Goal: Information Seeking & Learning: Learn about a topic

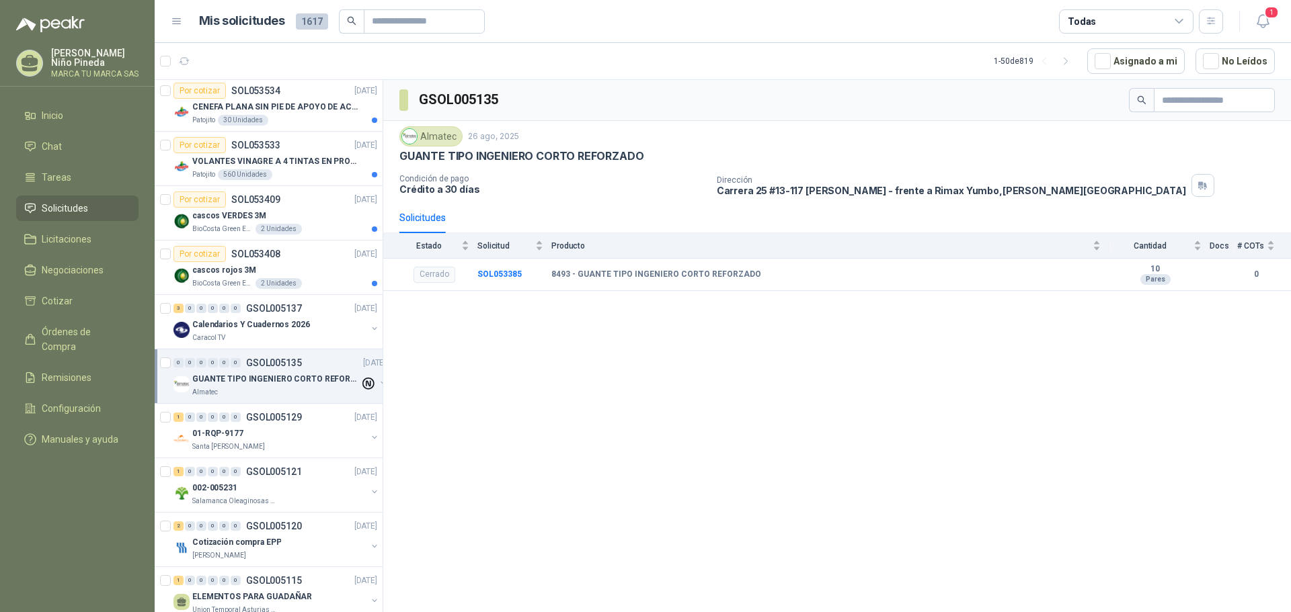
scroll to position [941, 0]
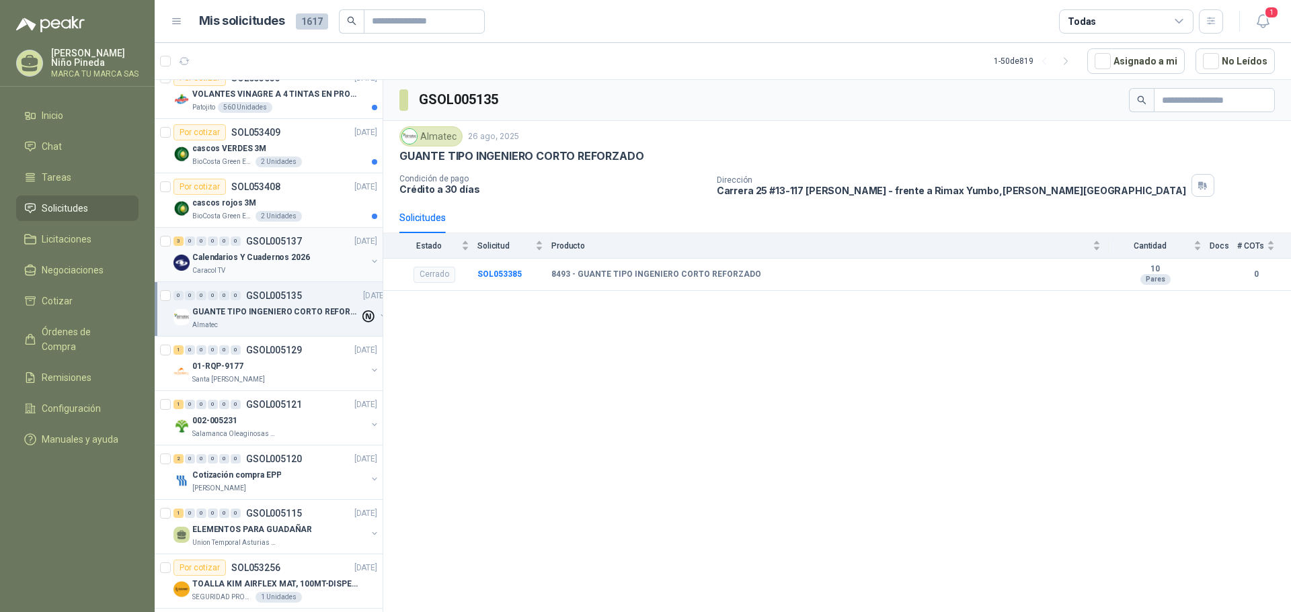
click at [266, 260] on p "Calendarios Y Cuadernos 2026" at bounding box center [251, 257] width 118 height 13
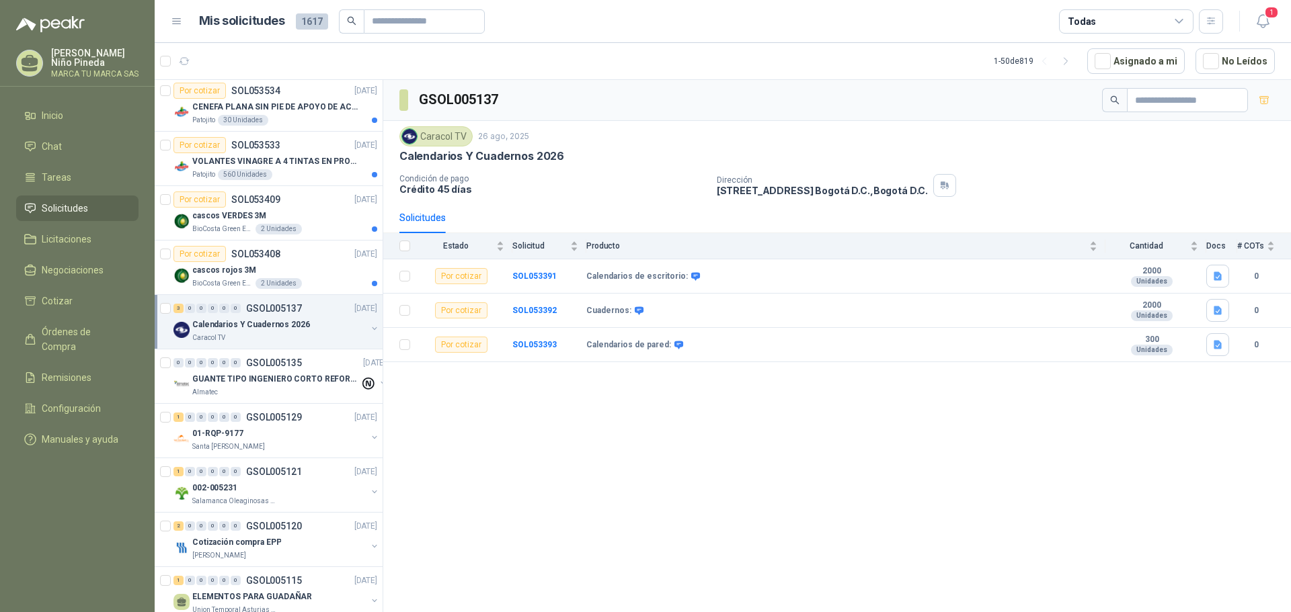
scroll to position [807, 0]
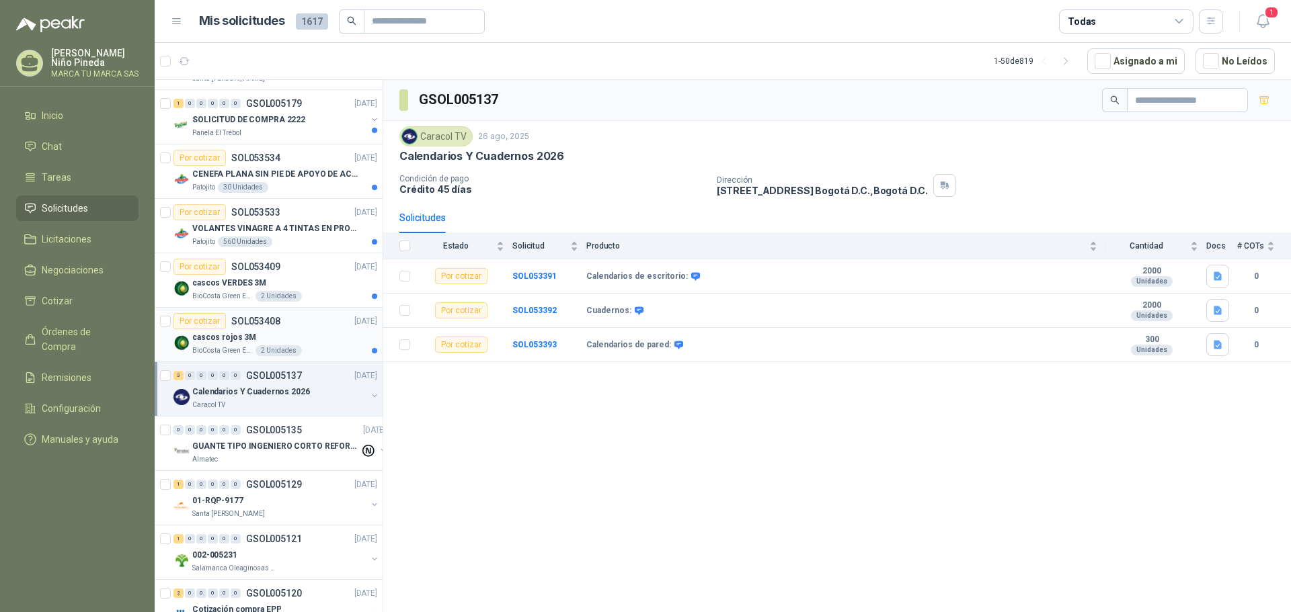
click at [288, 331] on div "cascos rojos 3M" at bounding box center [284, 337] width 185 height 16
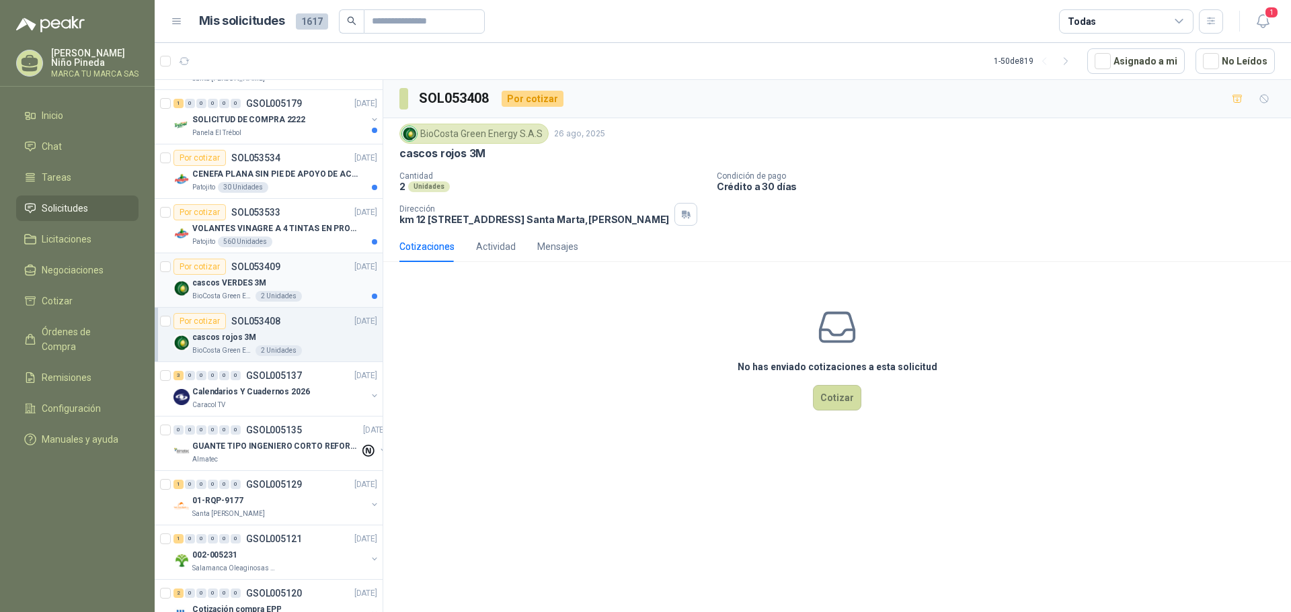
click at [295, 279] on div "cascos VERDES 3M" at bounding box center [284, 283] width 185 height 16
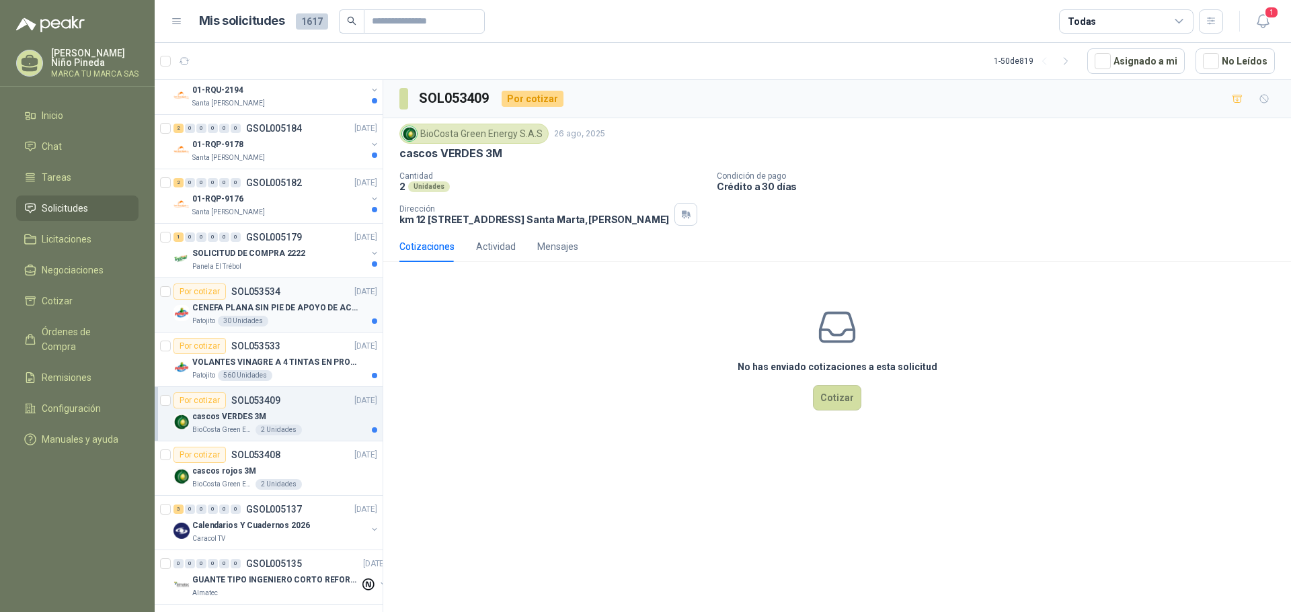
scroll to position [672, 0]
click at [288, 365] on p "VOLANTES VINAGRE A 4 TINTAS EN PROPALCOTE VER ARCHIVO ADJUNTO" at bounding box center [275, 363] width 167 height 13
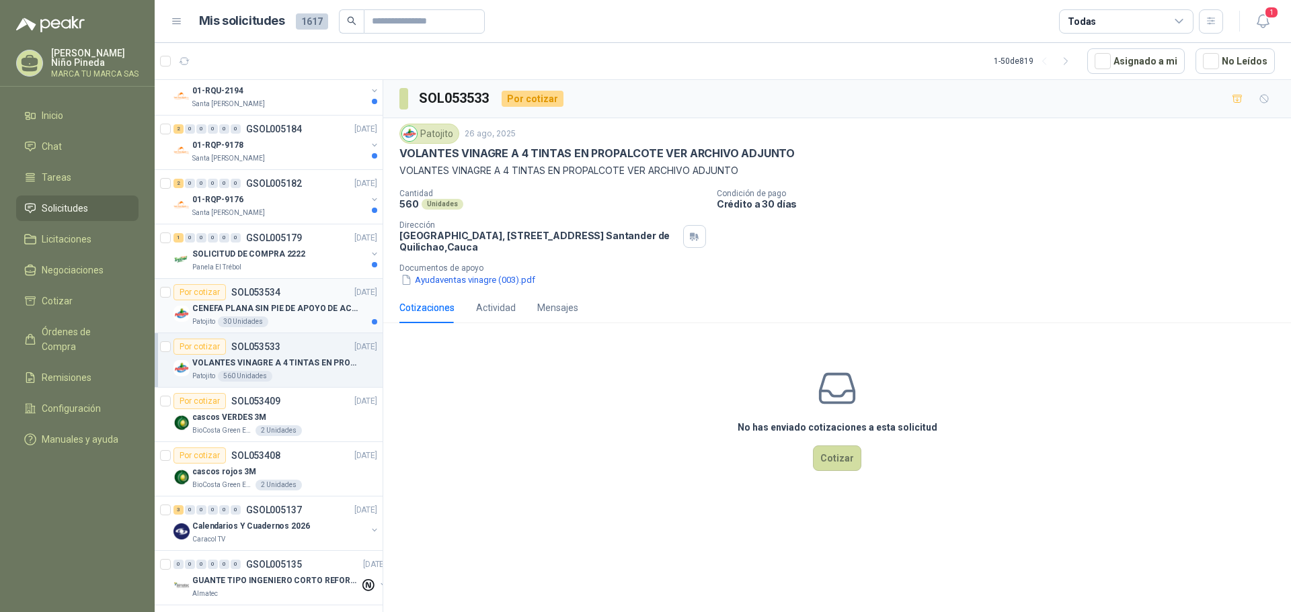
click at [299, 307] on p "CENEFA PLANA SIN PIE DE APOYO DE ACUERDO A LA IMAGEN ADJUNTA" at bounding box center [275, 308] width 167 height 13
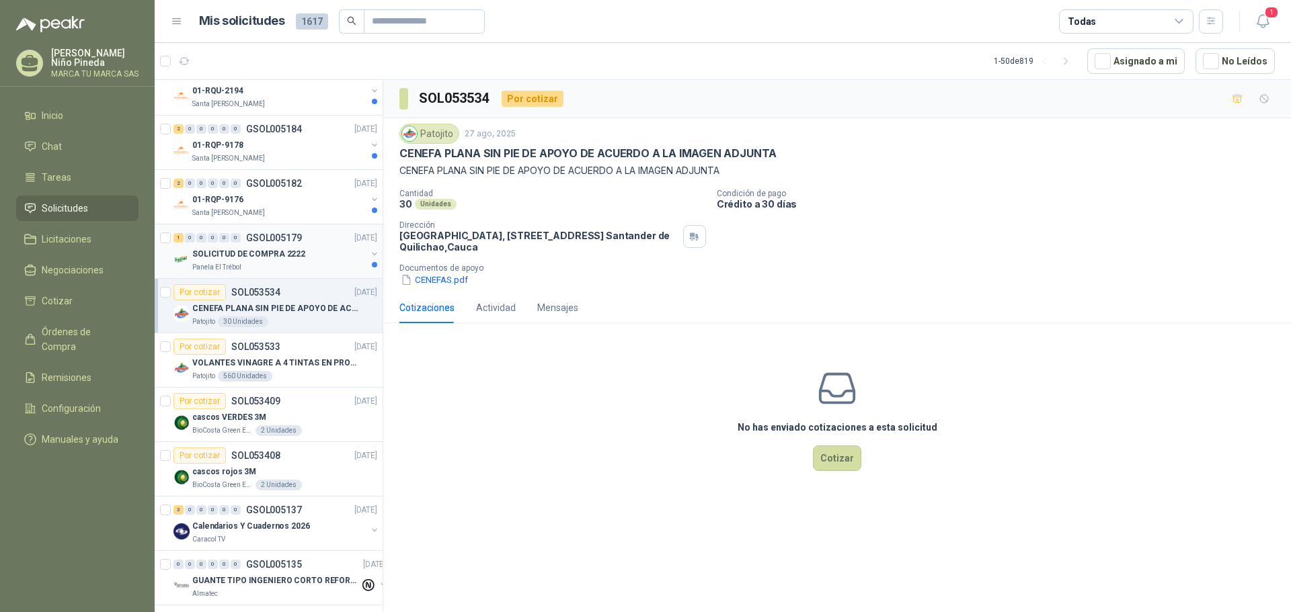
click at [290, 257] on p "SOLICITUD DE COMPRA 2222" at bounding box center [248, 254] width 113 height 13
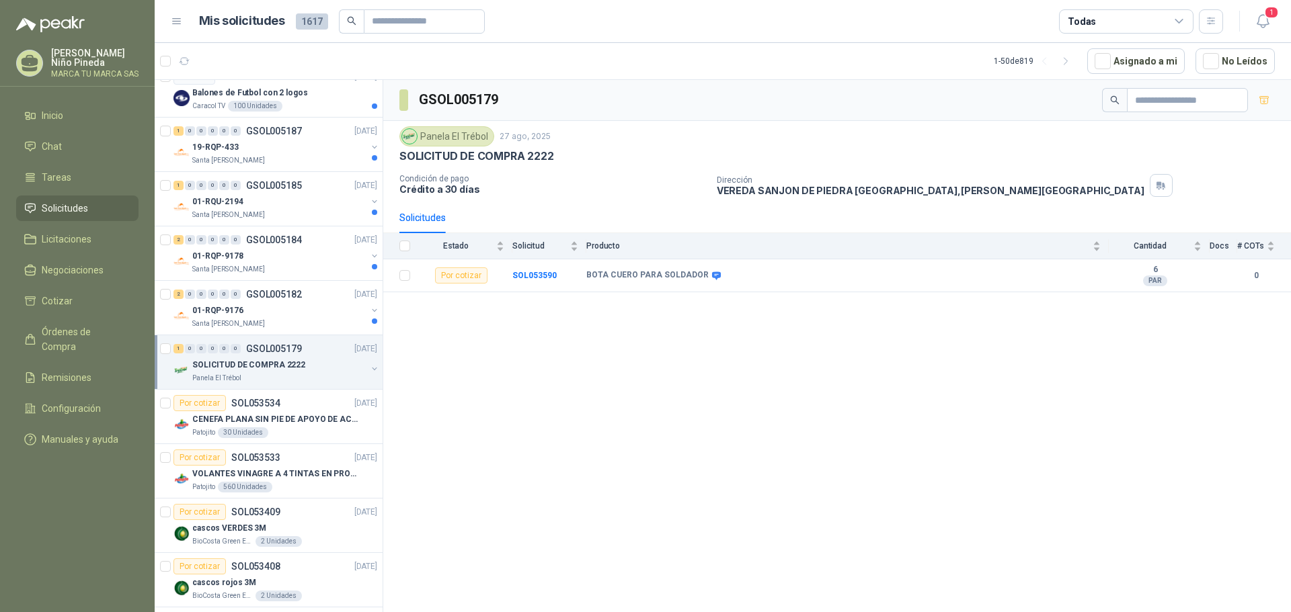
scroll to position [538, 0]
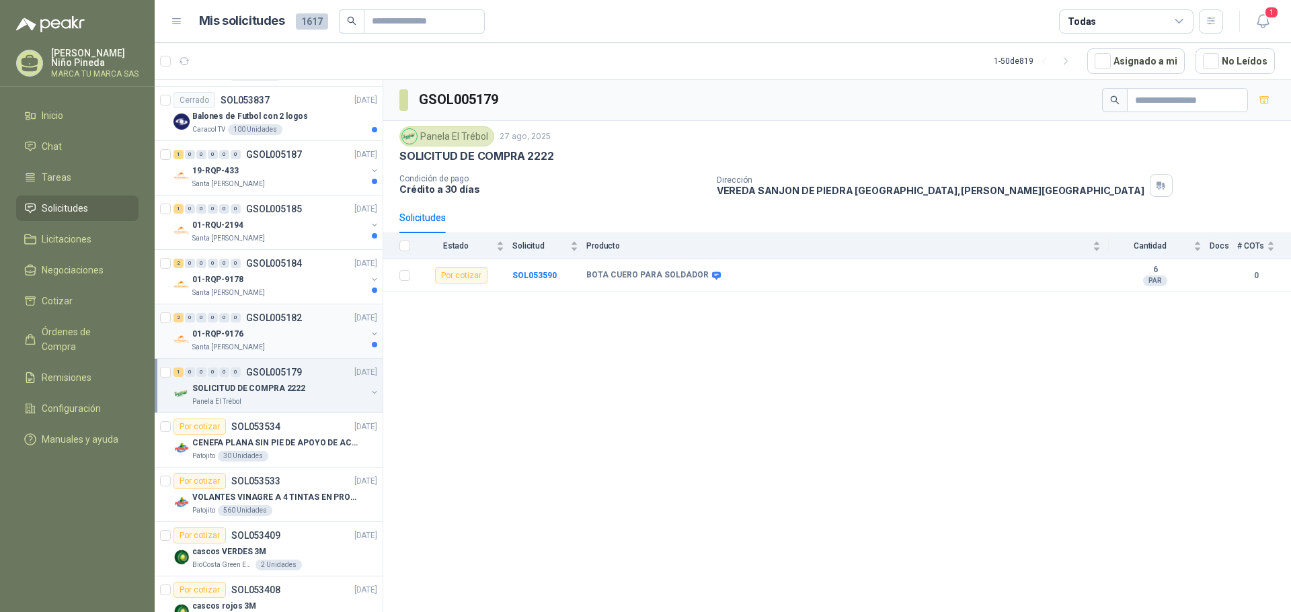
click at [284, 341] on div "01-RQP-9176" at bounding box center [279, 334] width 174 height 16
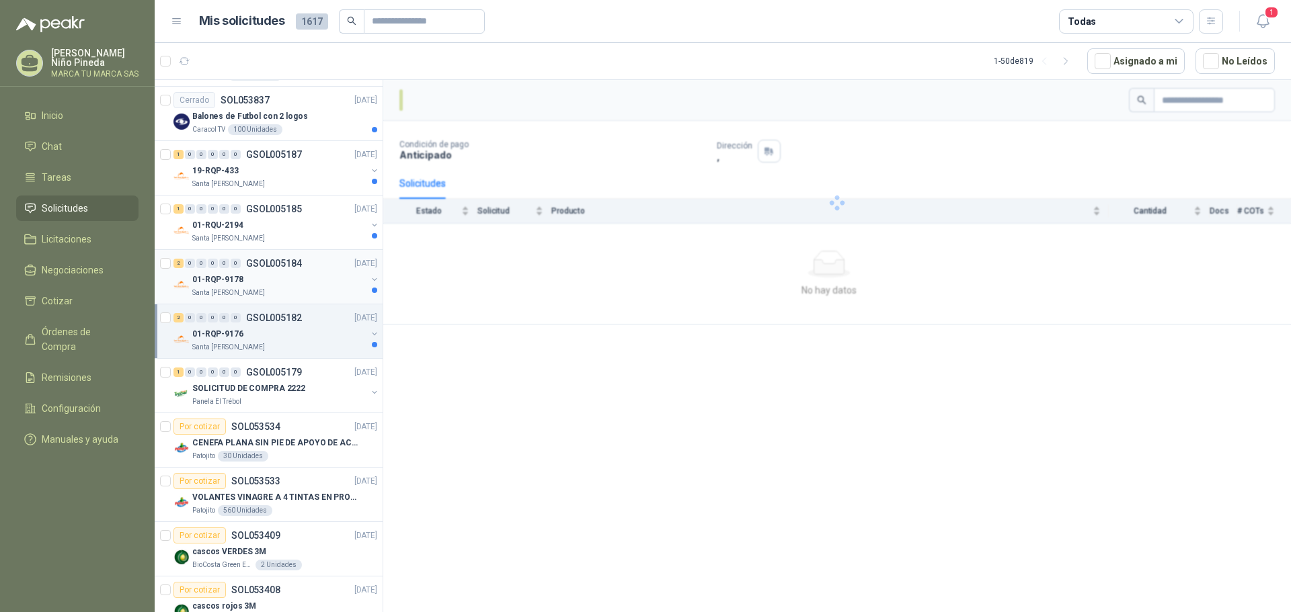
click at [278, 285] on div "01-RQP-9178" at bounding box center [279, 280] width 174 height 16
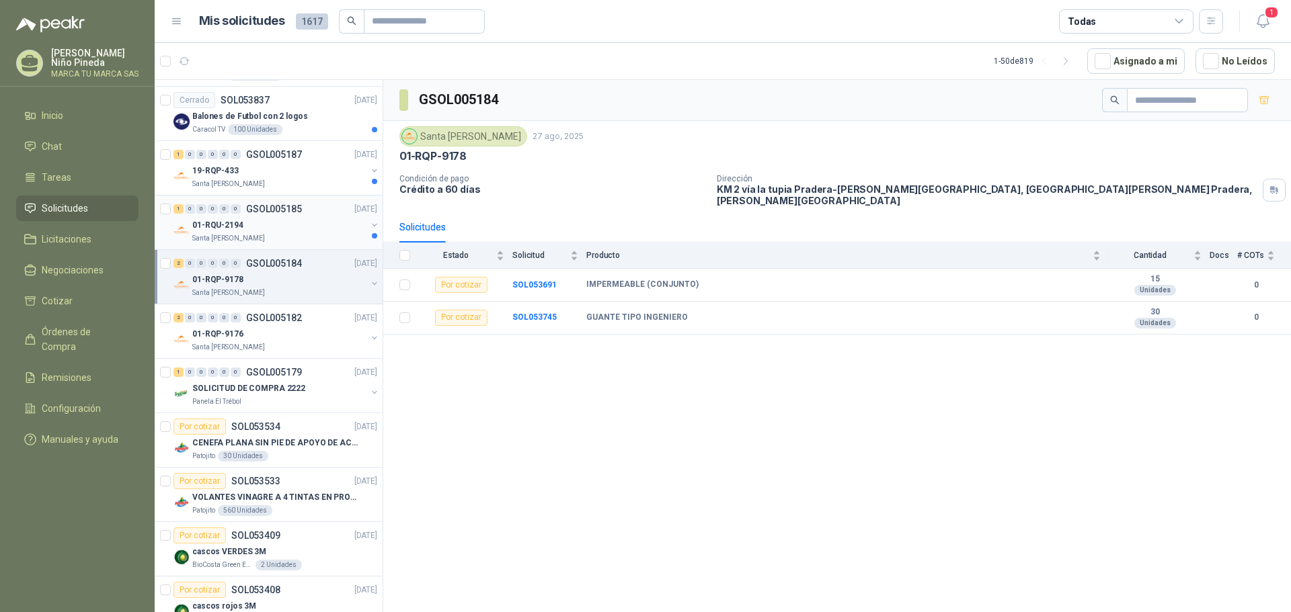
click at [296, 225] on div "01-RQU-2194" at bounding box center [279, 225] width 174 height 16
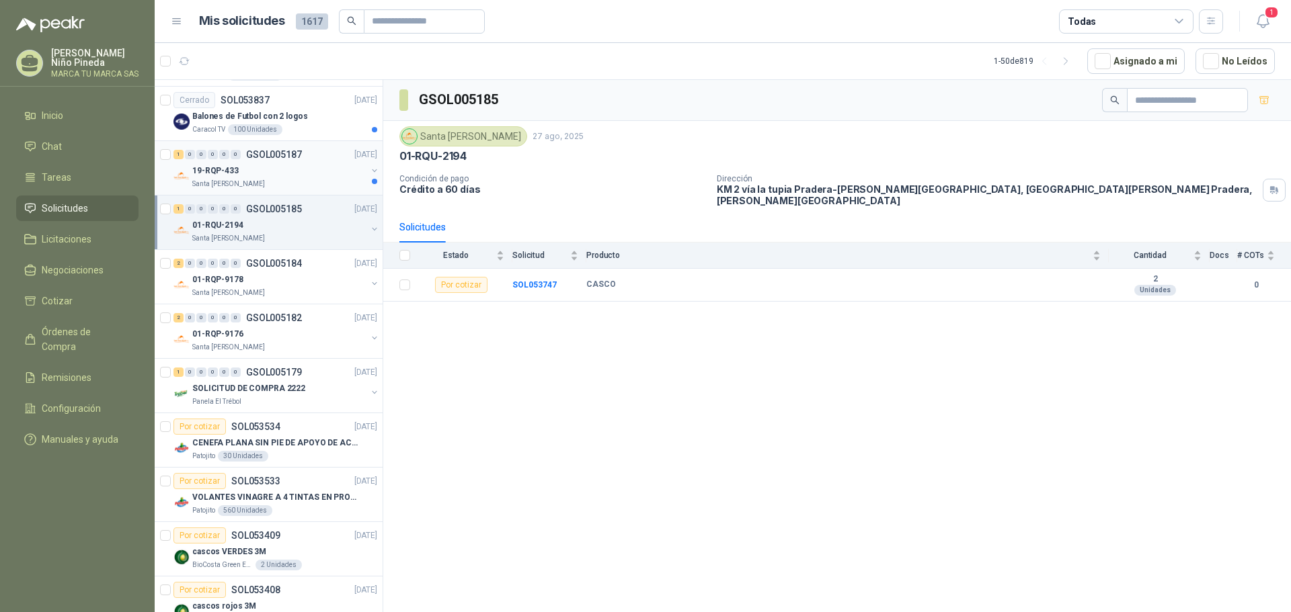
click at [288, 176] on div "19-RQP-433" at bounding box center [279, 171] width 174 height 16
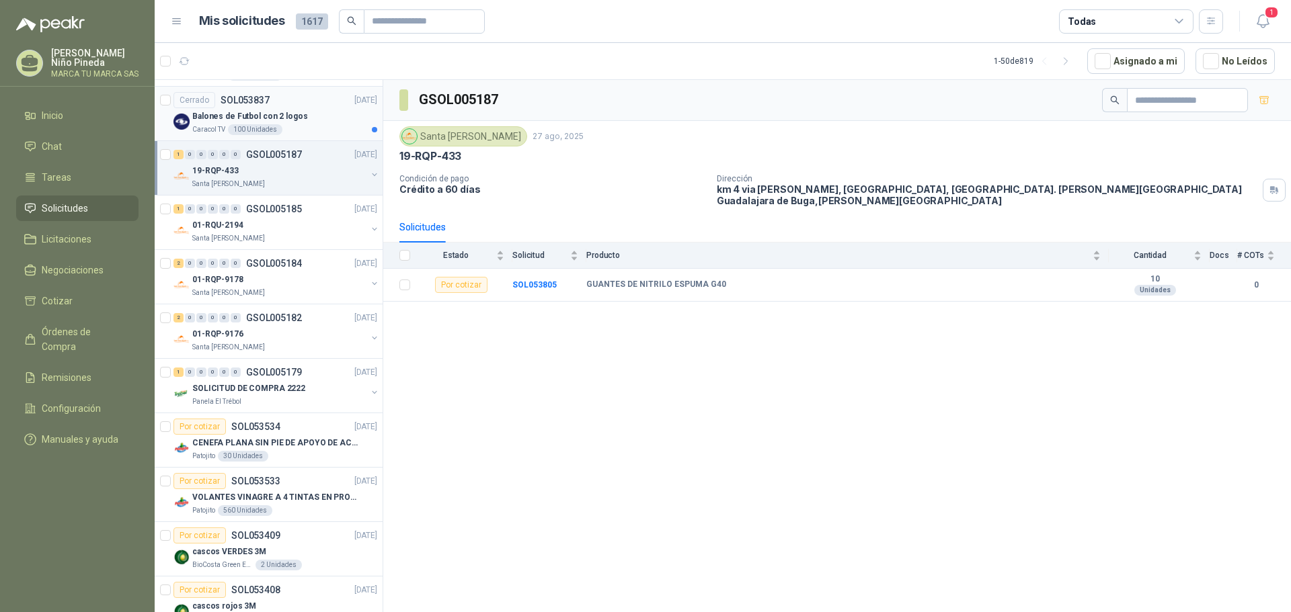
click at [308, 128] on div "Caracol TV 100 Unidades" at bounding box center [284, 129] width 185 height 11
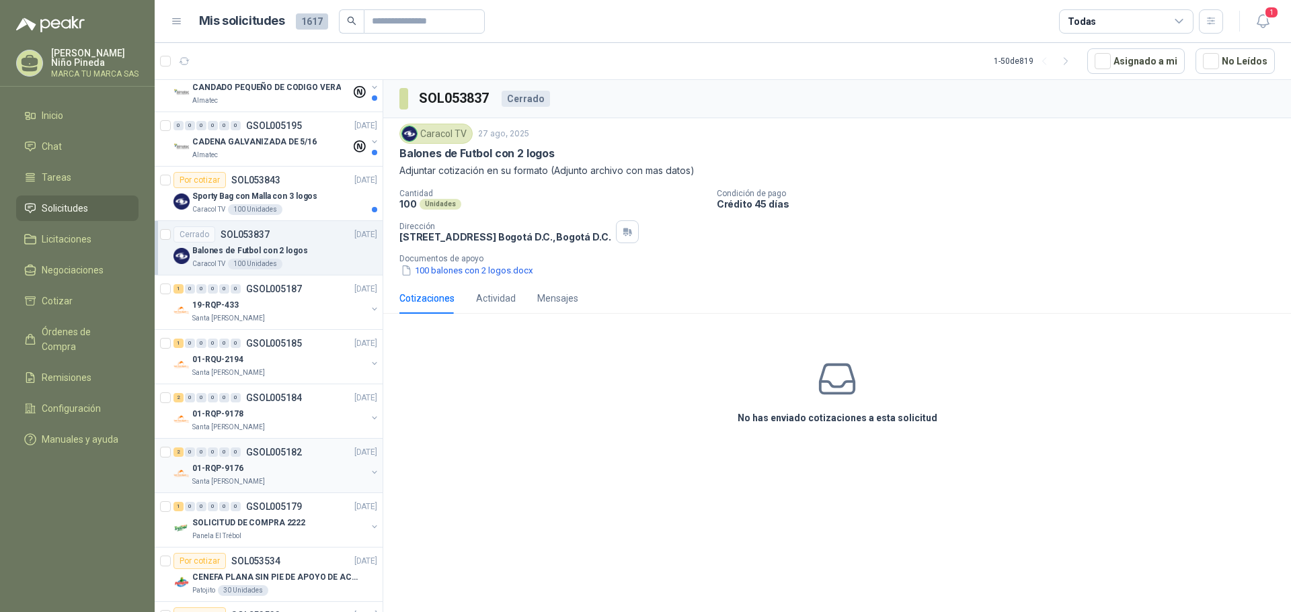
scroll to position [336, 0]
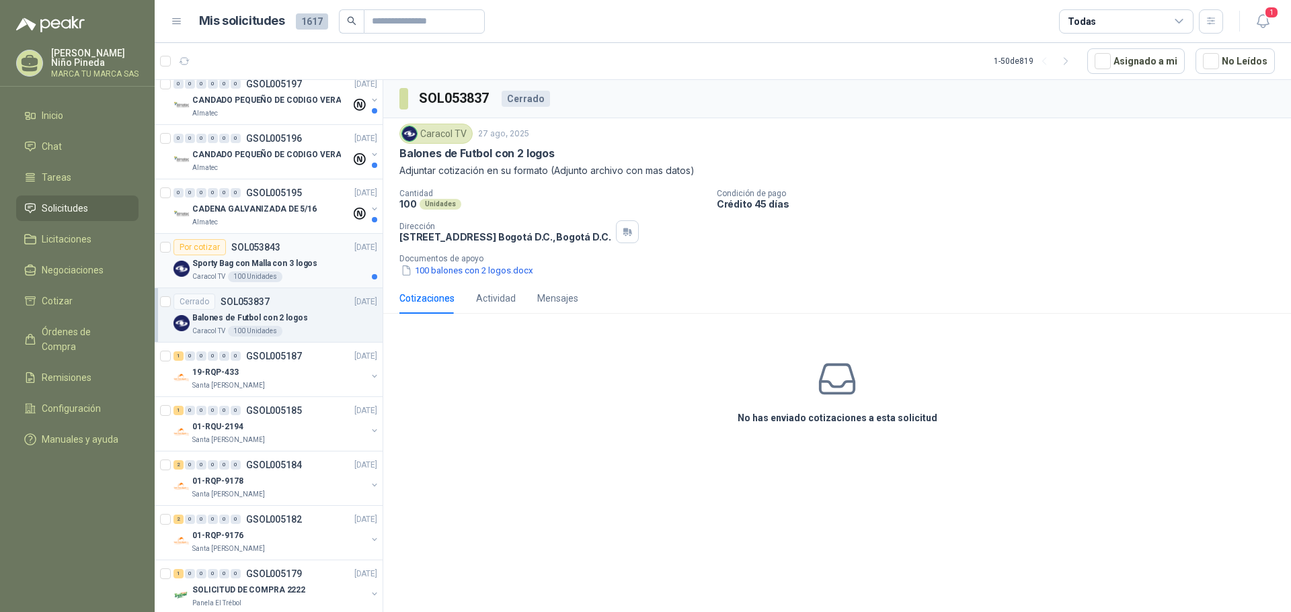
click at [317, 262] on div "Sporty Bag con Malla con 3 logos" at bounding box center [284, 263] width 185 height 16
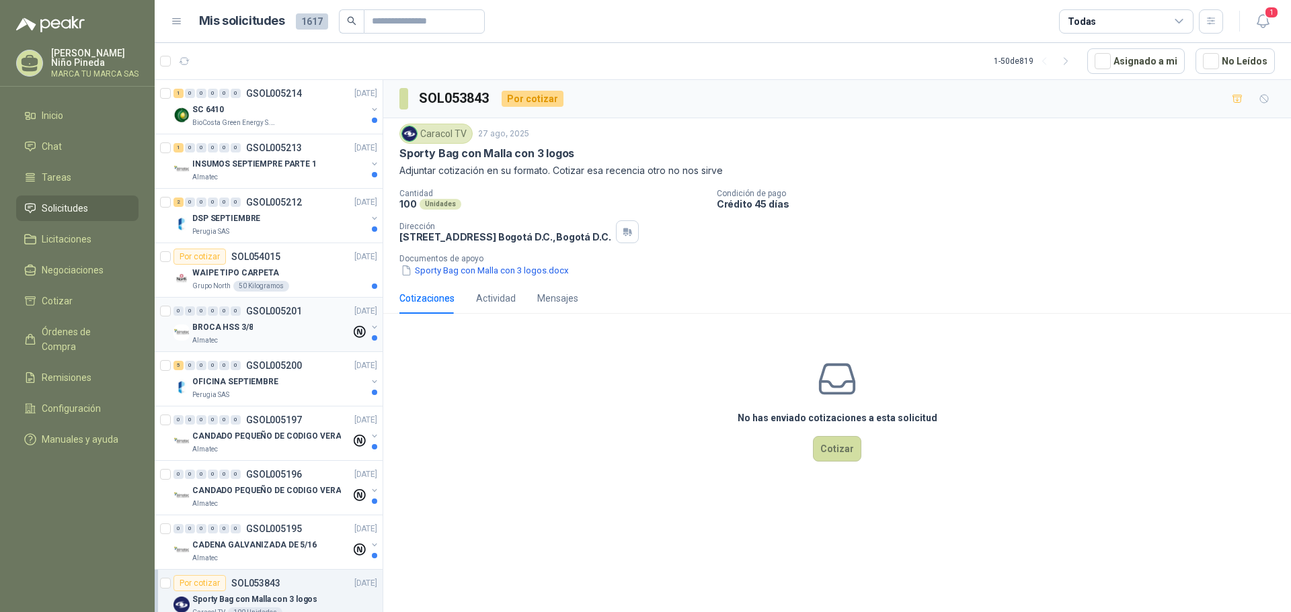
scroll to position [134, 0]
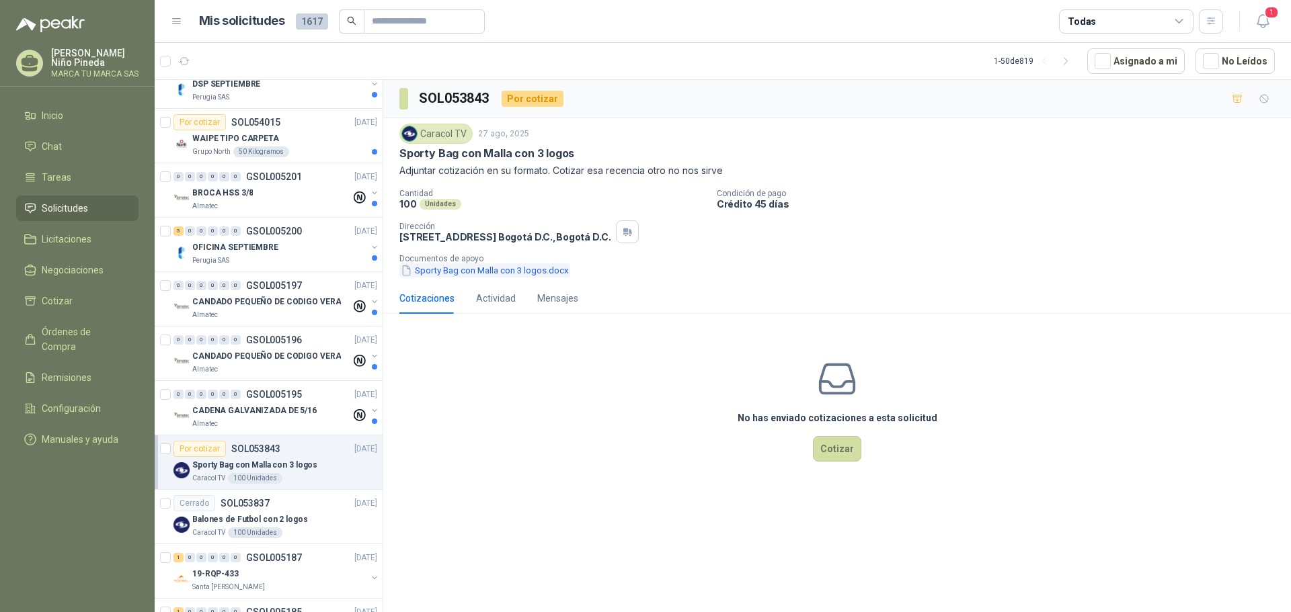
click at [469, 272] on button "Sporty Bag con Malla con 3 logos.docx" at bounding box center [484, 270] width 171 height 14
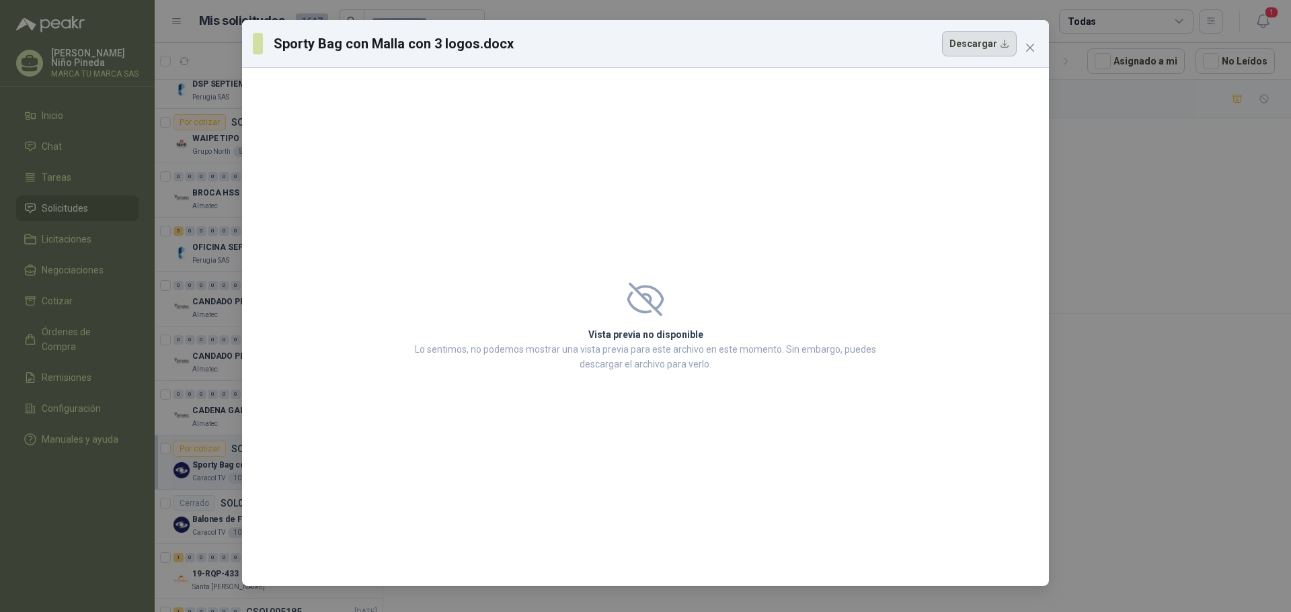
click at [989, 50] on button "Descargar" at bounding box center [979, 44] width 75 height 26
click at [1028, 49] on icon "close" at bounding box center [1030, 48] width 8 height 8
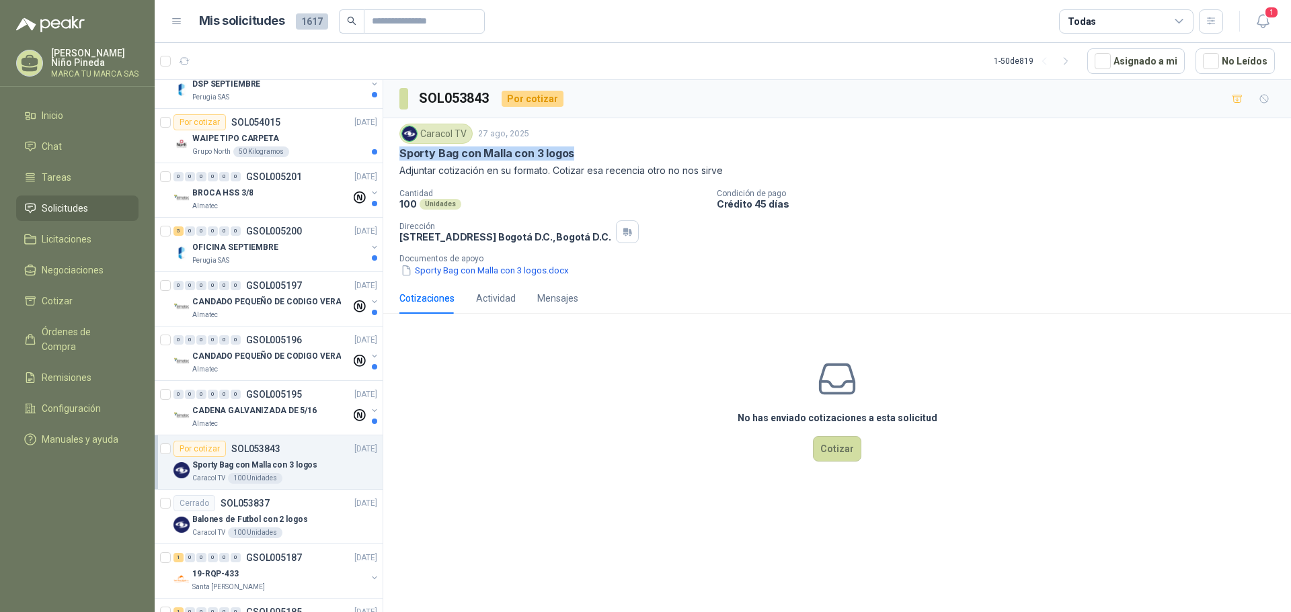
drag, startPoint x: 400, startPoint y: 152, endPoint x: 575, endPoint y: 154, distance: 174.8
click at [575, 155] on div "Sporty Bag con Malla con 3 logos" at bounding box center [836, 154] width 875 height 14
